Goal: Navigation & Orientation: Find specific page/section

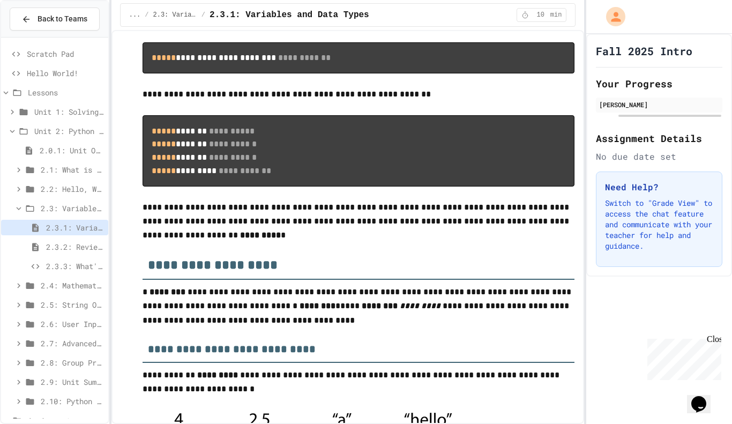
scroll to position [140, 0]
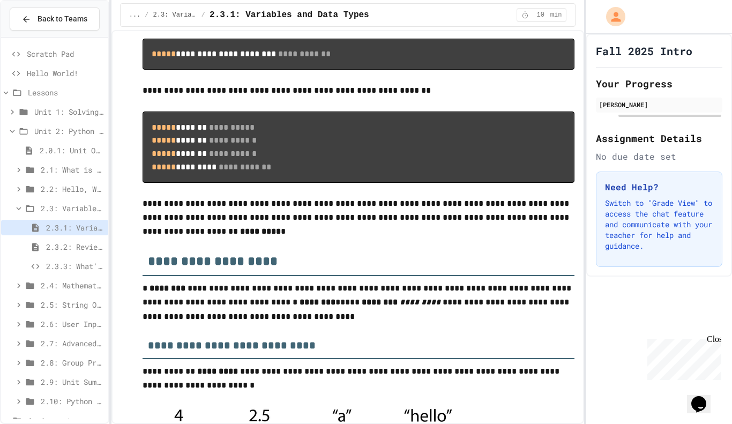
click at [348, 192] on p at bounding box center [358, 190] width 432 height 14
